Goal: Find specific page/section: Find specific page/section

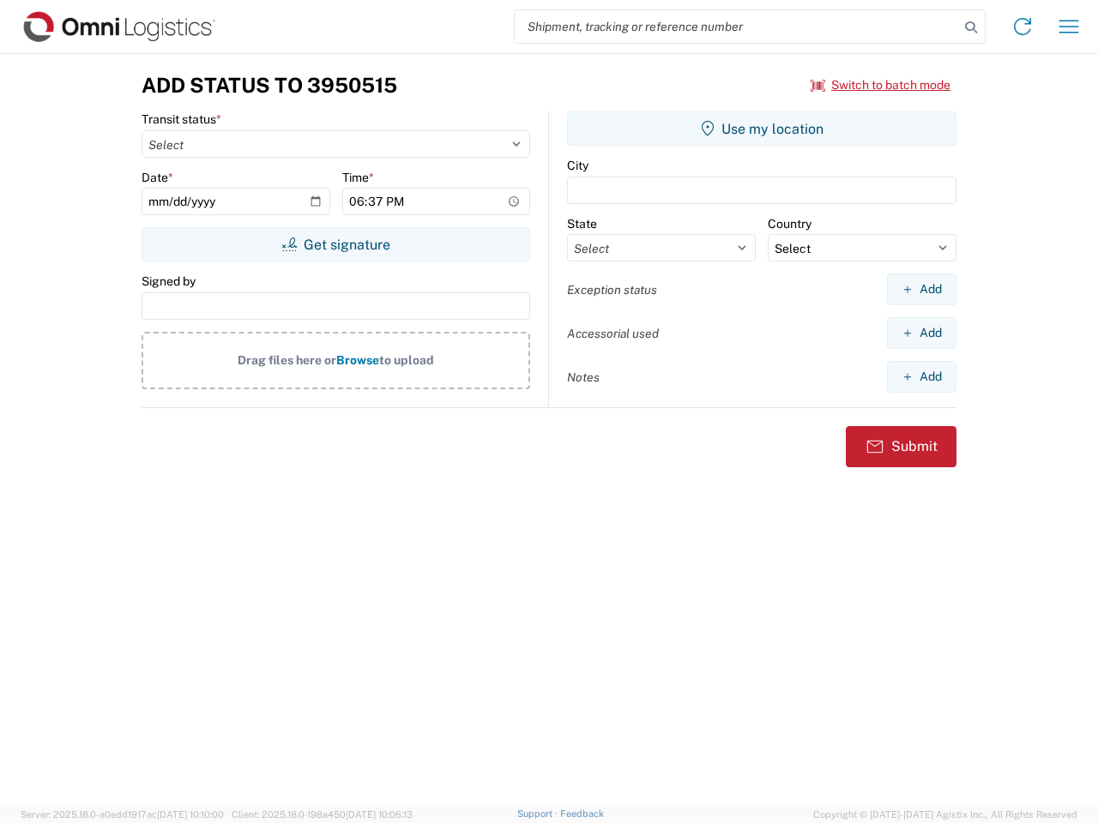
click at [737, 27] on input "search" at bounding box center [737, 26] width 444 height 33
click at [971, 27] on icon at bounding box center [971, 27] width 24 height 24
click at [1022, 27] on icon at bounding box center [1022, 26] width 27 height 27
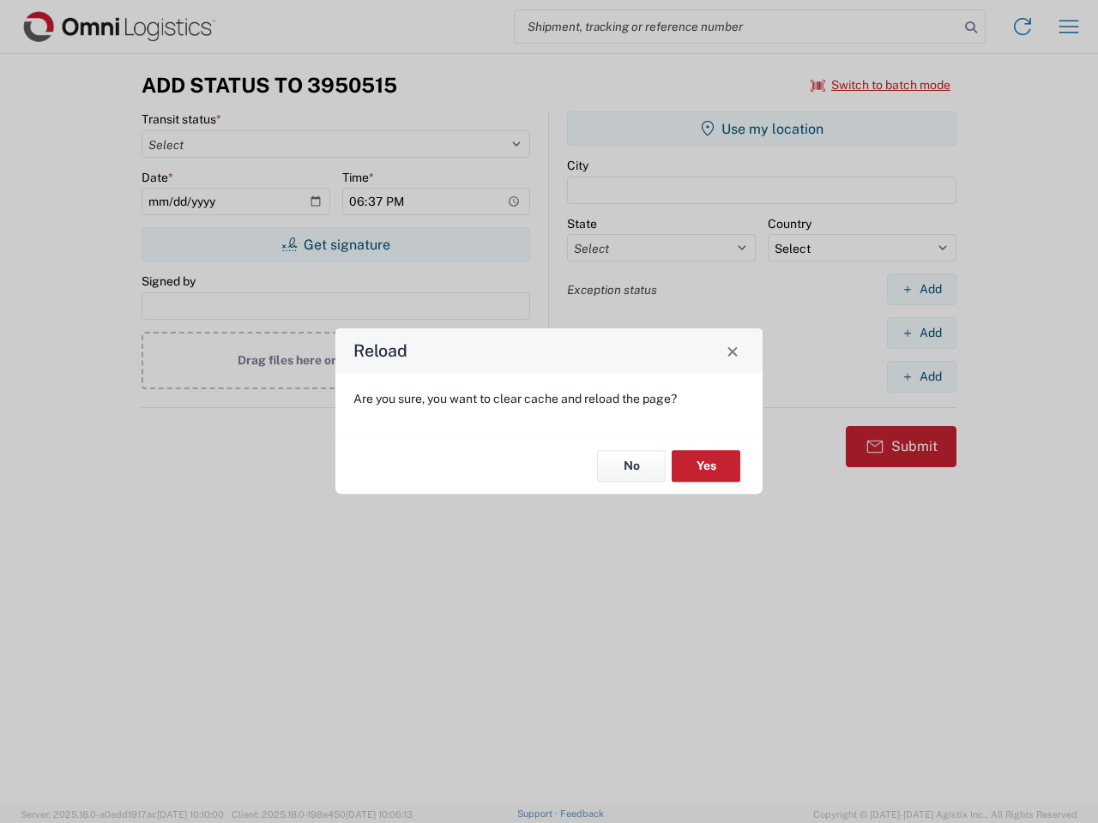
click at [881, 85] on div "Reload Are you sure, you want to clear cache and reload the page? No Yes" at bounding box center [549, 411] width 1098 height 823
click at [335, 244] on div "Reload Are you sure, you want to clear cache and reload the page? No Yes" at bounding box center [549, 411] width 1098 height 823
click at [762, 129] on div "Reload Are you sure, you want to clear cache and reload the page? No Yes" at bounding box center [549, 411] width 1098 height 823
click at [921, 289] on div "Reload Are you sure, you want to clear cache and reload the page? No Yes" at bounding box center [549, 411] width 1098 height 823
click at [921, 333] on div "Reload Are you sure, you want to clear cache and reload the page? No Yes" at bounding box center [549, 411] width 1098 height 823
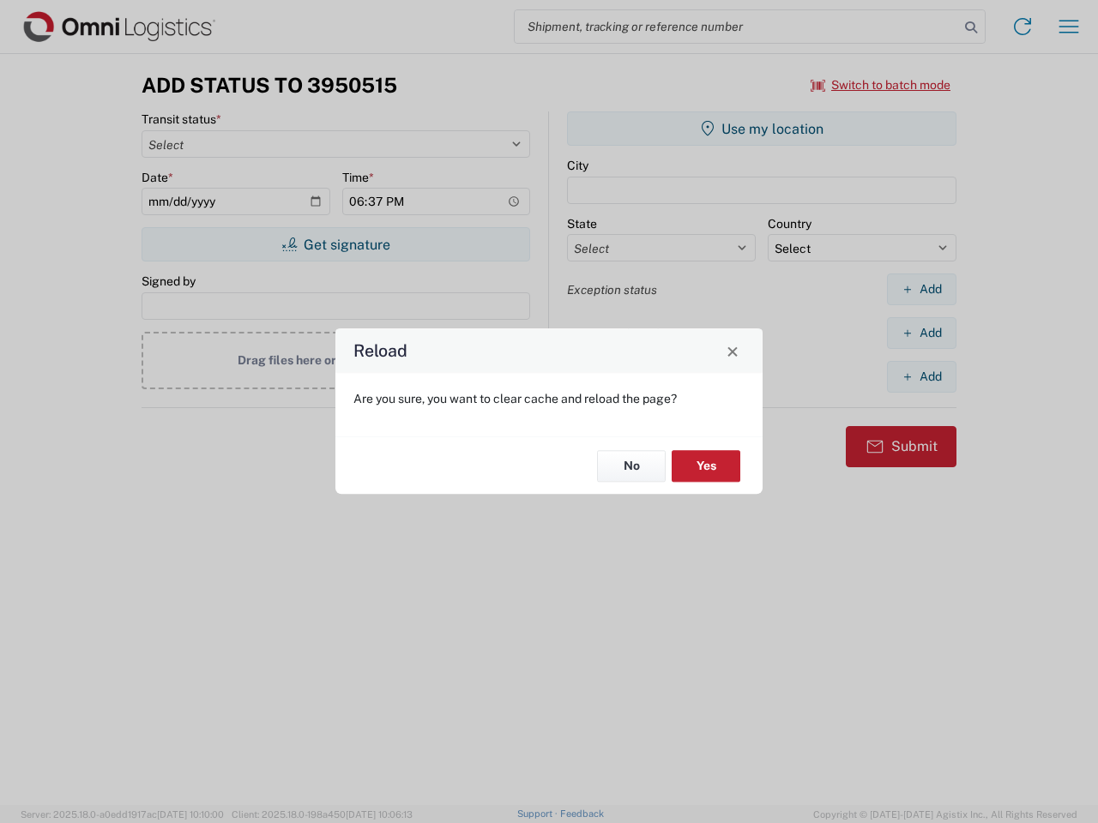
click at [921, 376] on div "Reload Are you sure, you want to clear cache and reload the page? No Yes" at bounding box center [549, 411] width 1098 height 823
